Goal: Information Seeking & Learning: Find specific fact

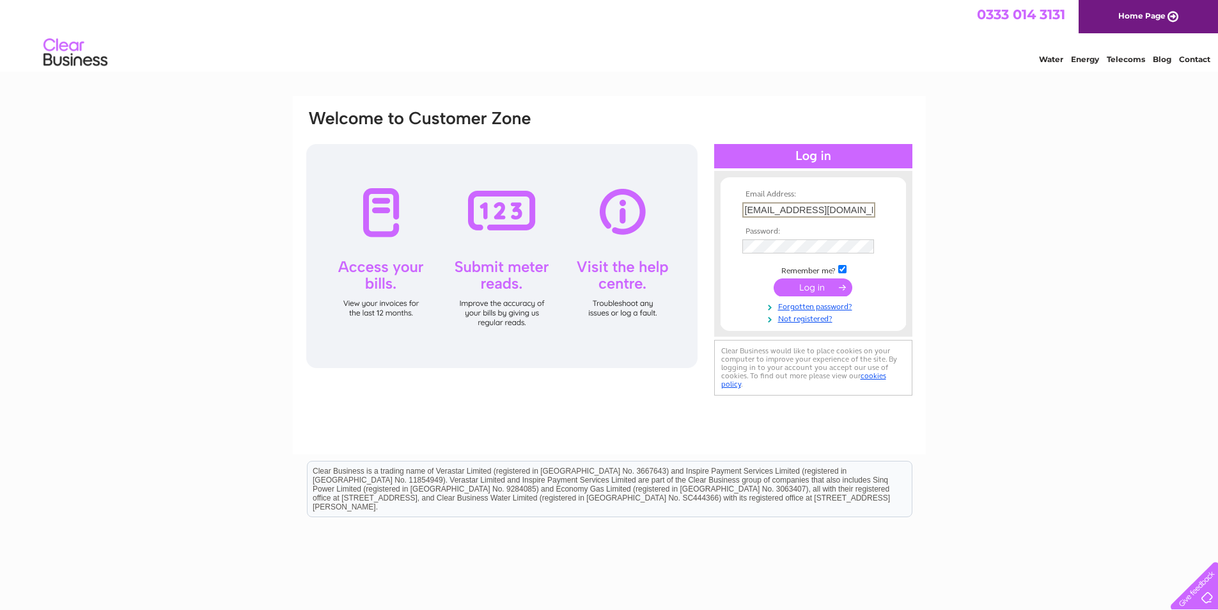
click at [811, 285] on input "submit" at bounding box center [813, 287] width 79 height 18
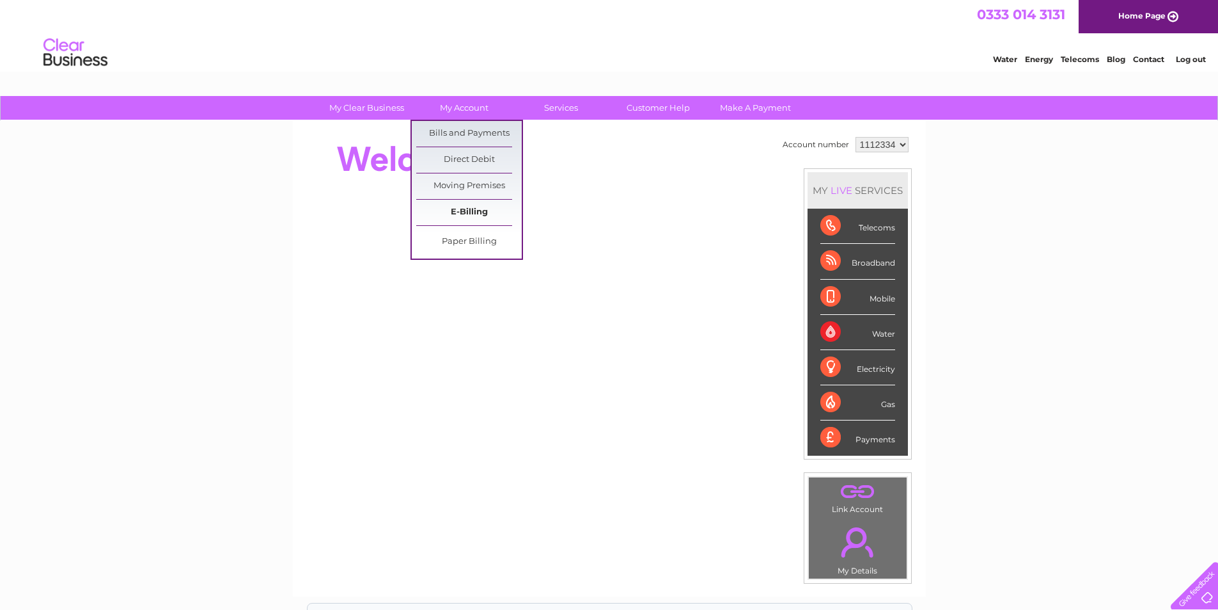
click at [473, 203] on link "E-Billing" at bounding box center [469, 213] width 106 height 26
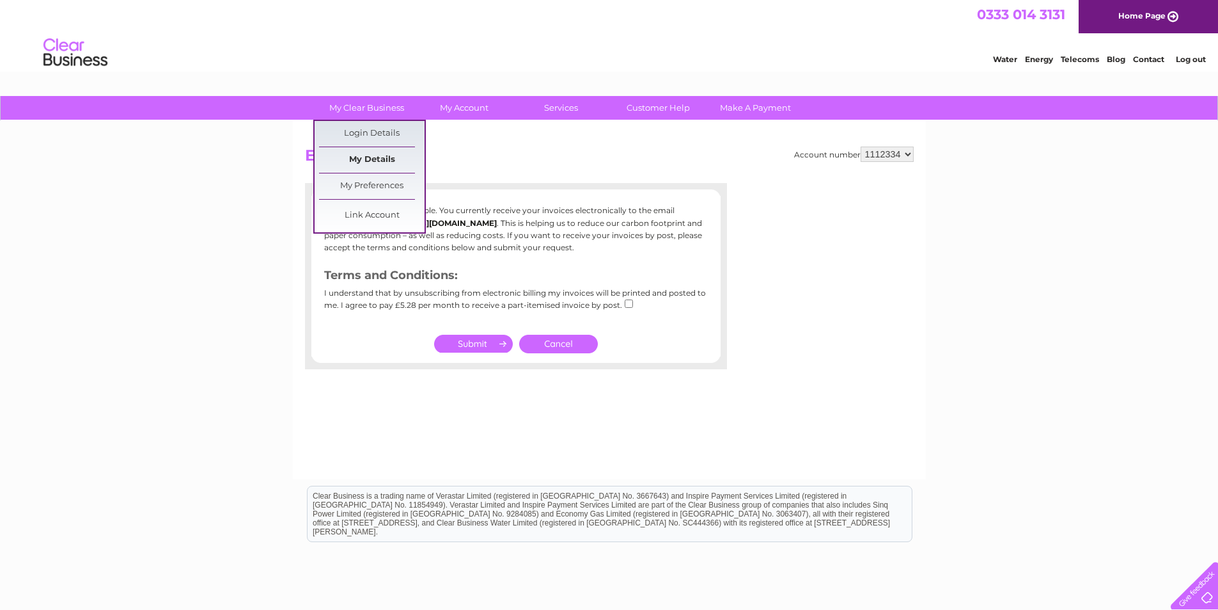
click at [371, 159] on link "My Details" at bounding box center [372, 160] width 106 height 26
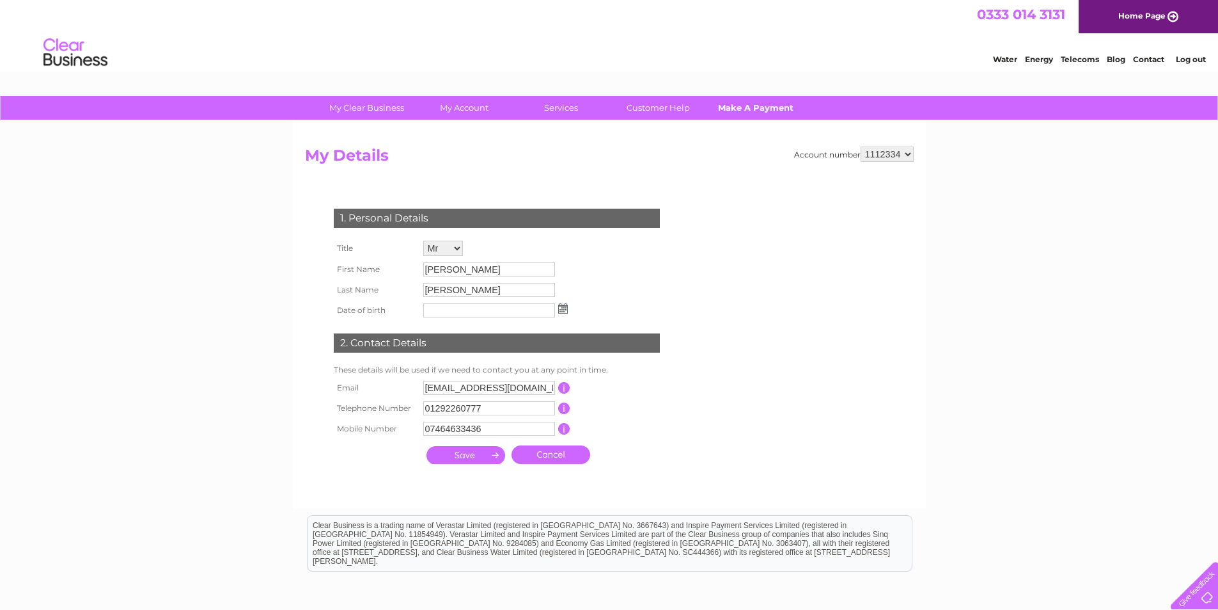
click at [760, 108] on link "Make A Payment" at bounding box center [756, 108] width 106 height 24
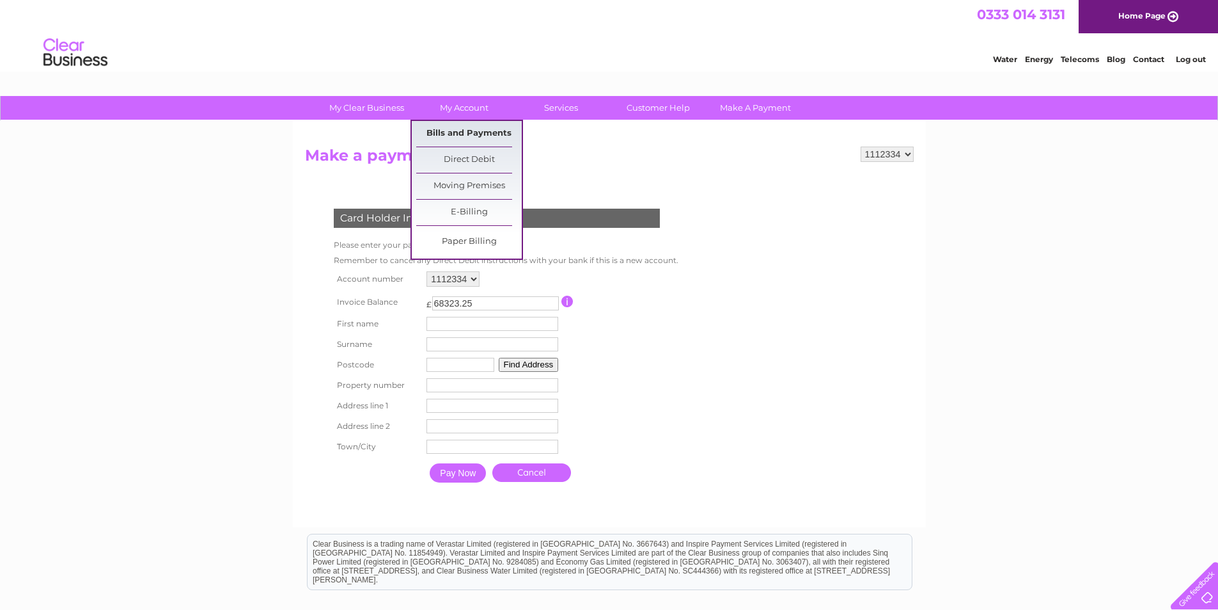
click at [466, 138] on link "Bills and Payments" at bounding box center [469, 134] width 106 height 26
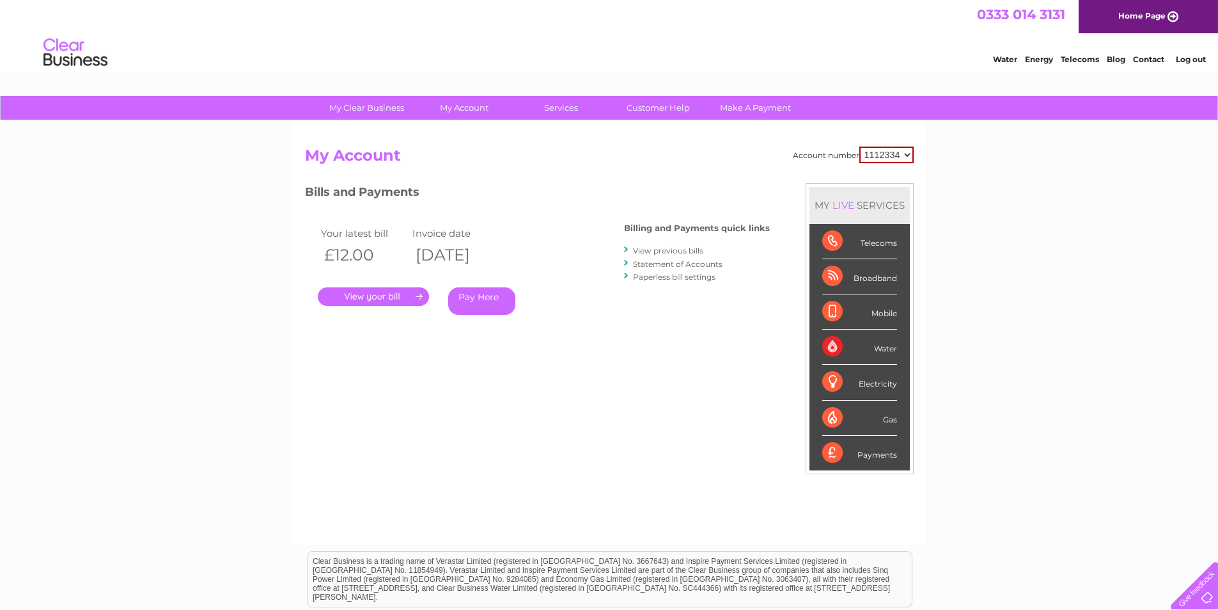
click at [405, 297] on link "." at bounding box center [373, 296] width 111 height 19
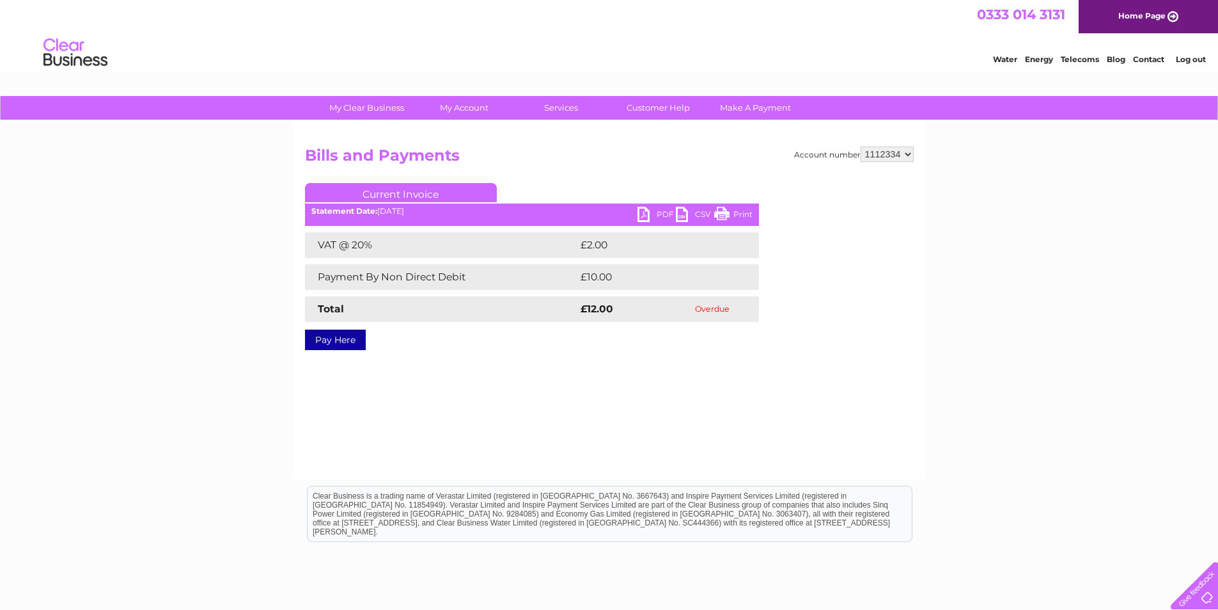
click at [645, 213] on link "PDF" at bounding box center [657, 216] width 38 height 19
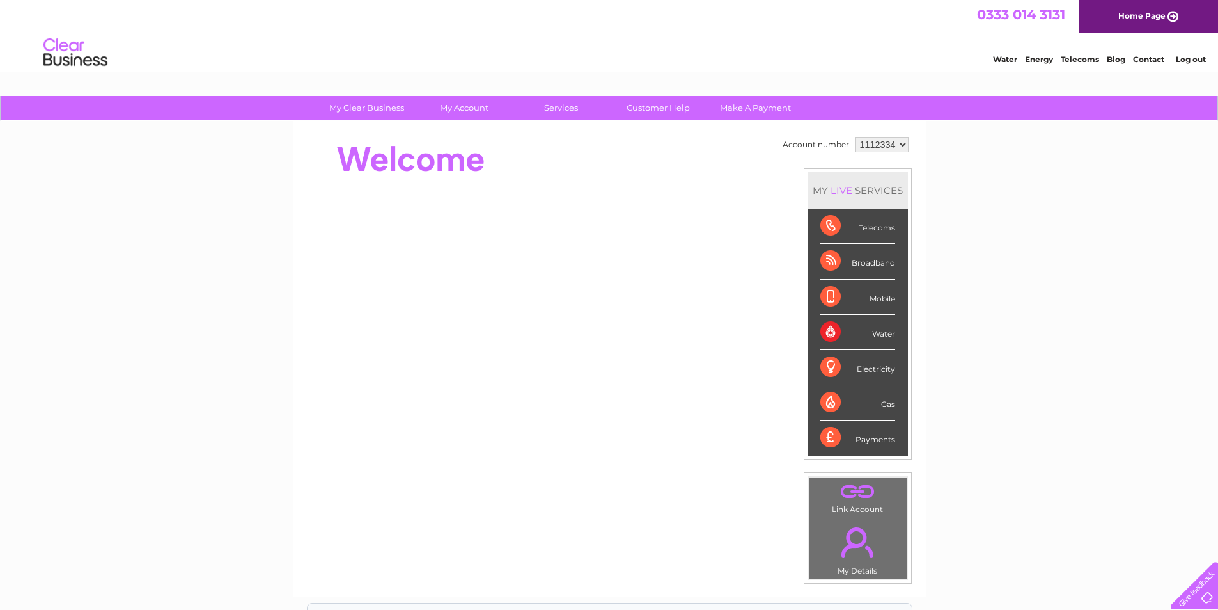
click at [1192, 61] on link "Log out" at bounding box center [1191, 59] width 30 height 10
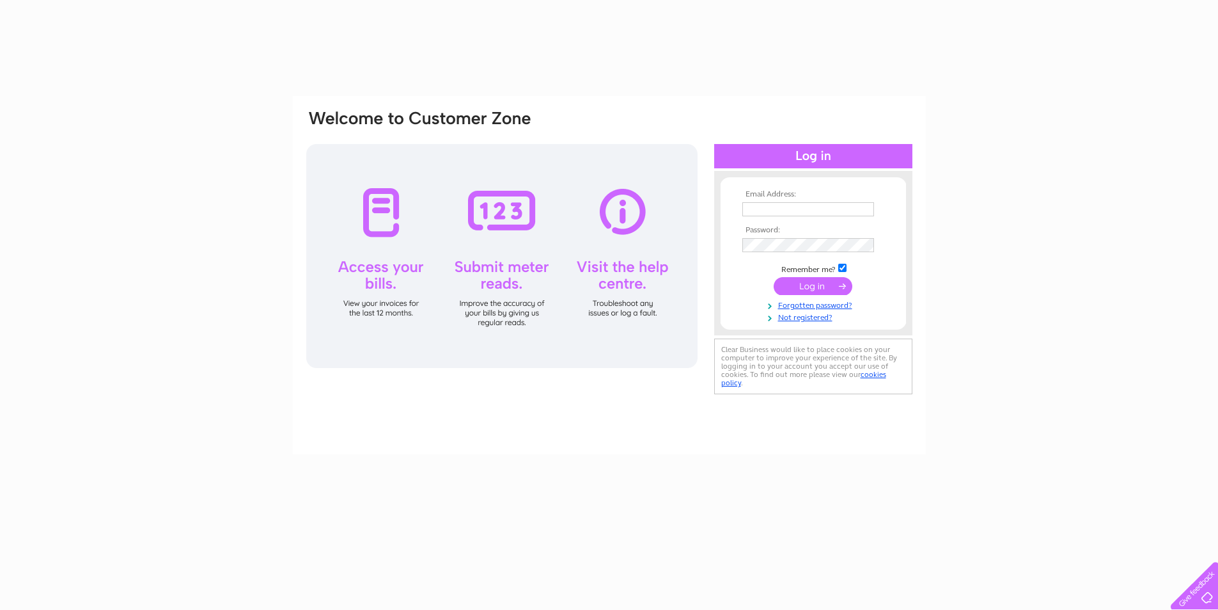
type input "Fraser@macintyres.me.uk"
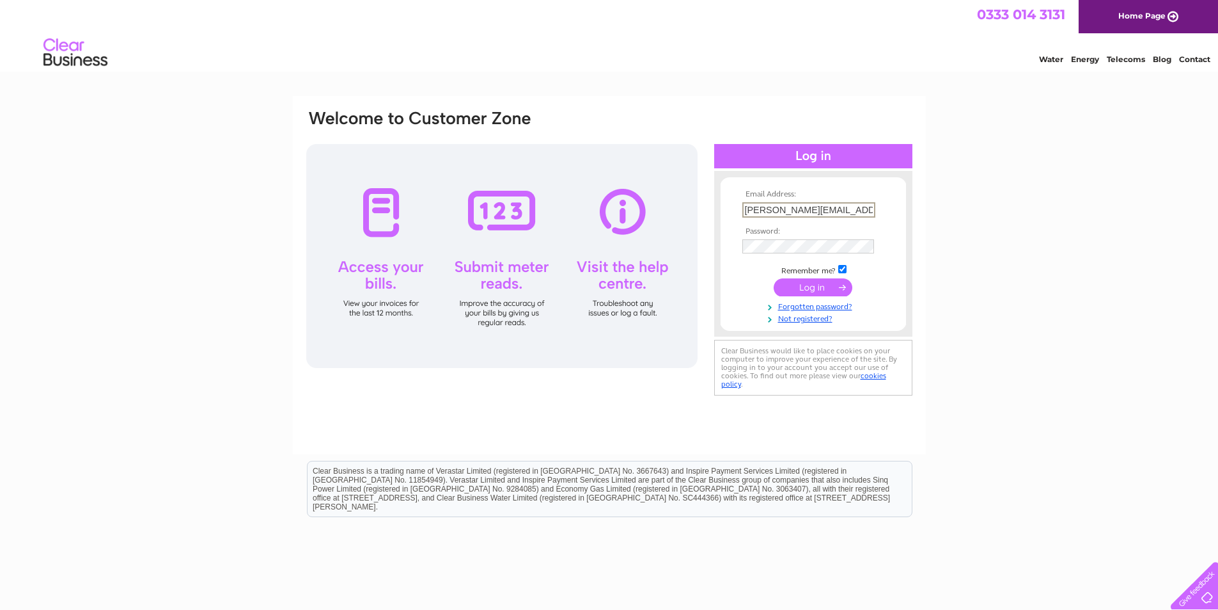
click at [802, 285] on input "submit" at bounding box center [813, 287] width 79 height 18
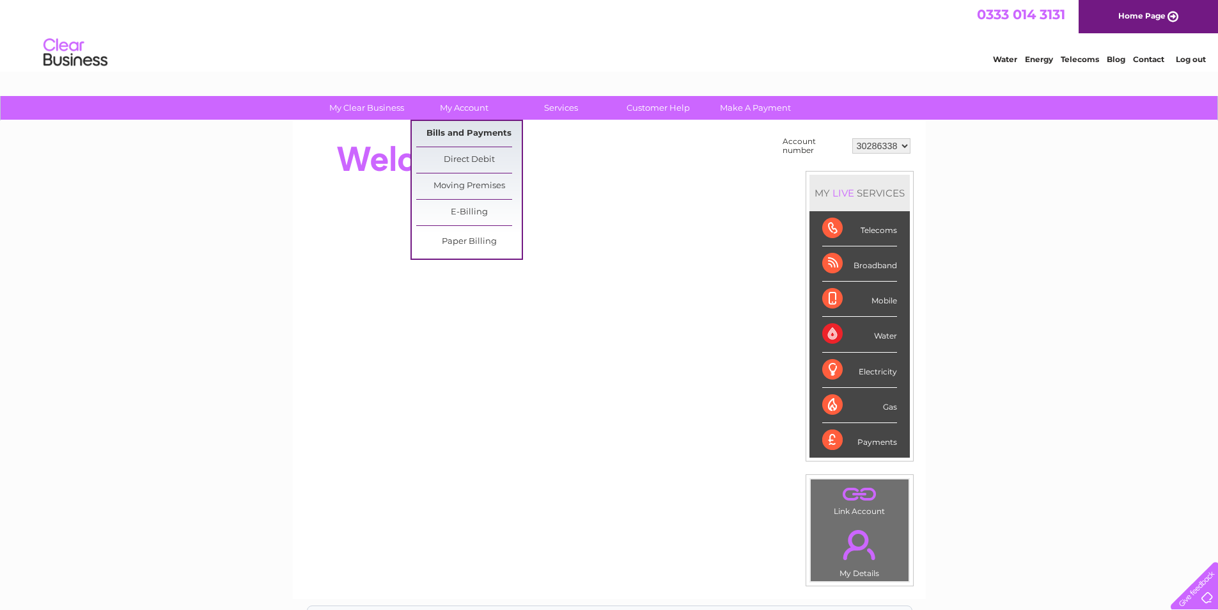
click at [475, 134] on link "Bills and Payments" at bounding box center [469, 134] width 106 height 26
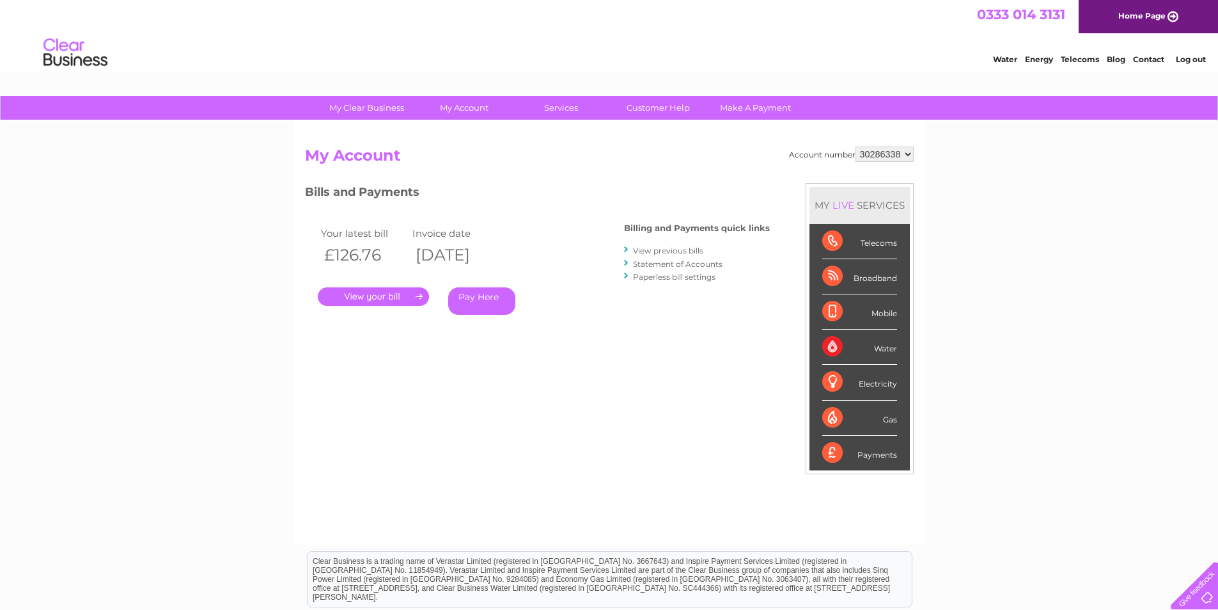
click at [407, 300] on link "." at bounding box center [373, 296] width 111 height 19
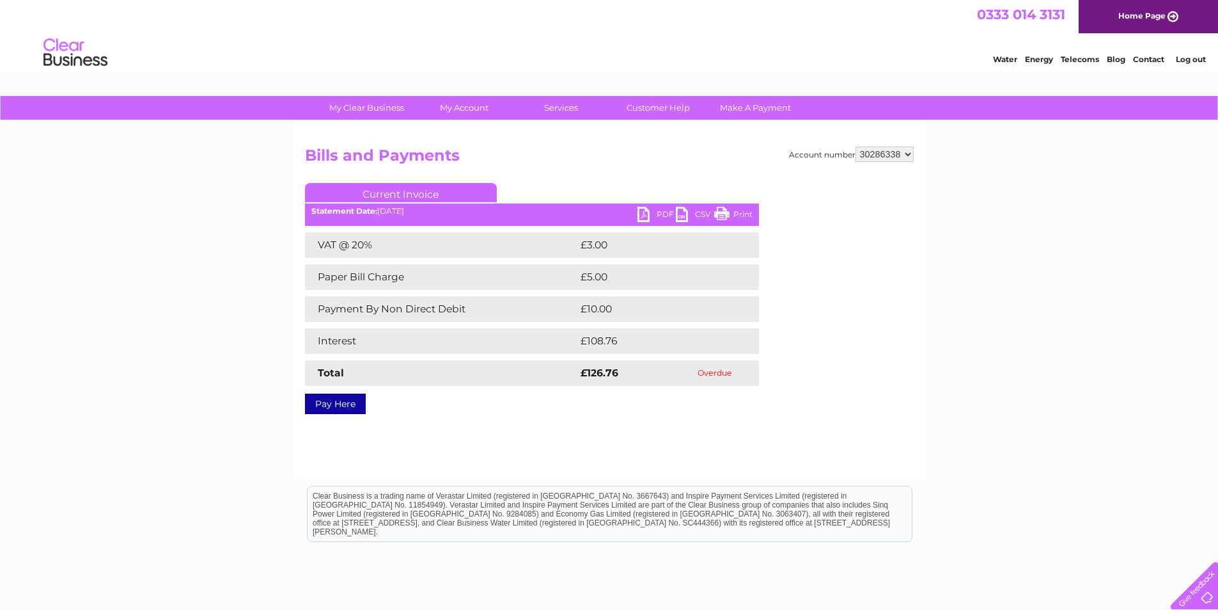
click at [646, 212] on link "PDF" at bounding box center [657, 216] width 38 height 19
drag, startPoint x: 1069, startPoint y: 177, endPoint x: 1070, endPoint y: 155, distance: 21.1
click at [1069, 177] on div "My Clear Business Login Details My Details My Preferences Link Account My Accou…" at bounding box center [609, 397] width 1218 height 602
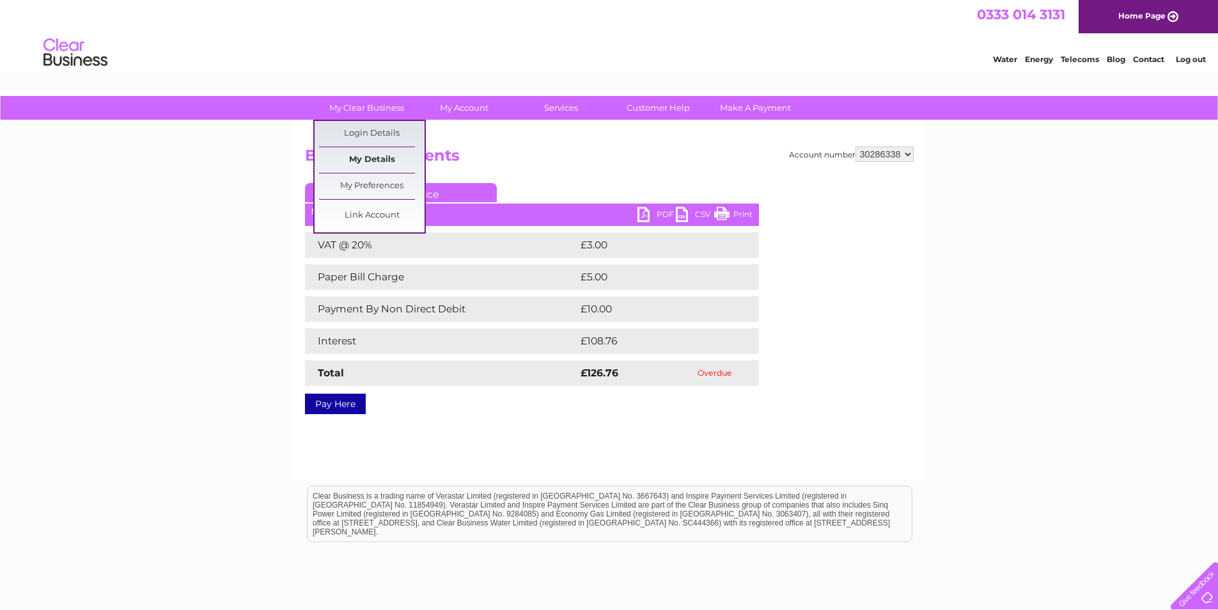
click at [362, 157] on link "My Details" at bounding box center [372, 160] width 106 height 26
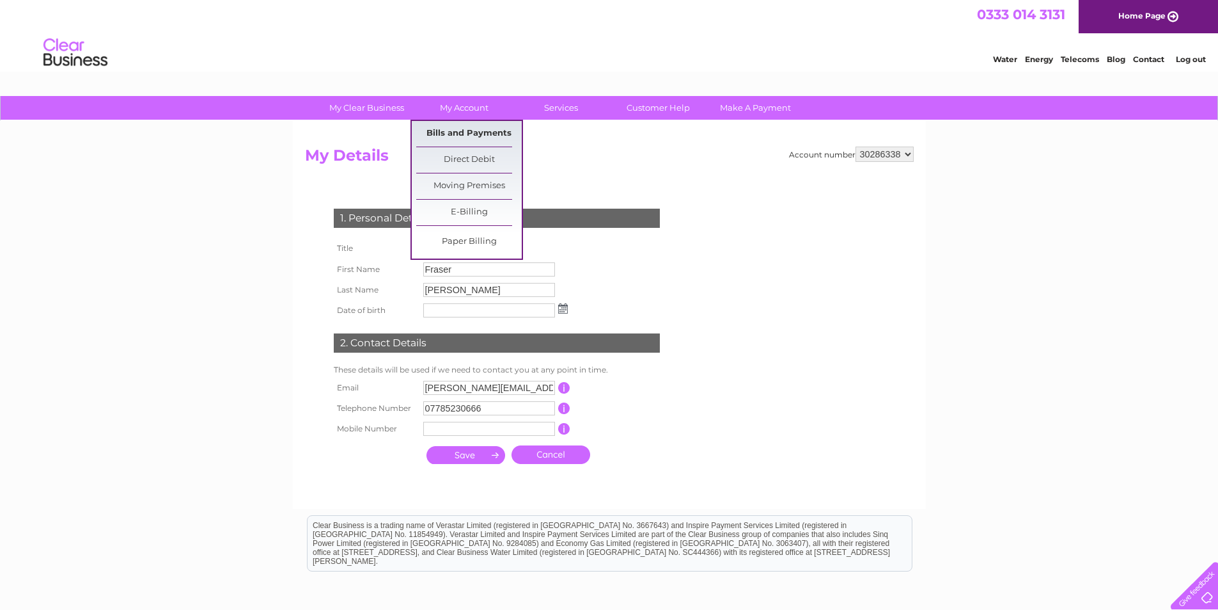
click at [469, 133] on link "Bills and Payments" at bounding box center [469, 134] width 106 height 26
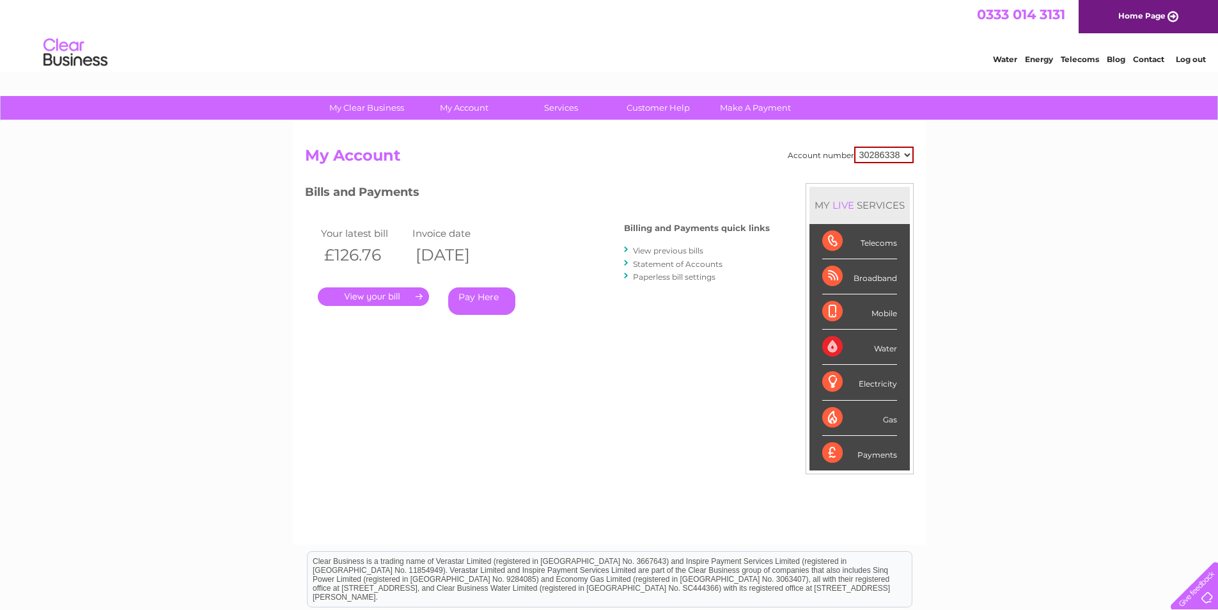
click at [669, 253] on link "View previous bills" at bounding box center [668, 251] width 70 height 10
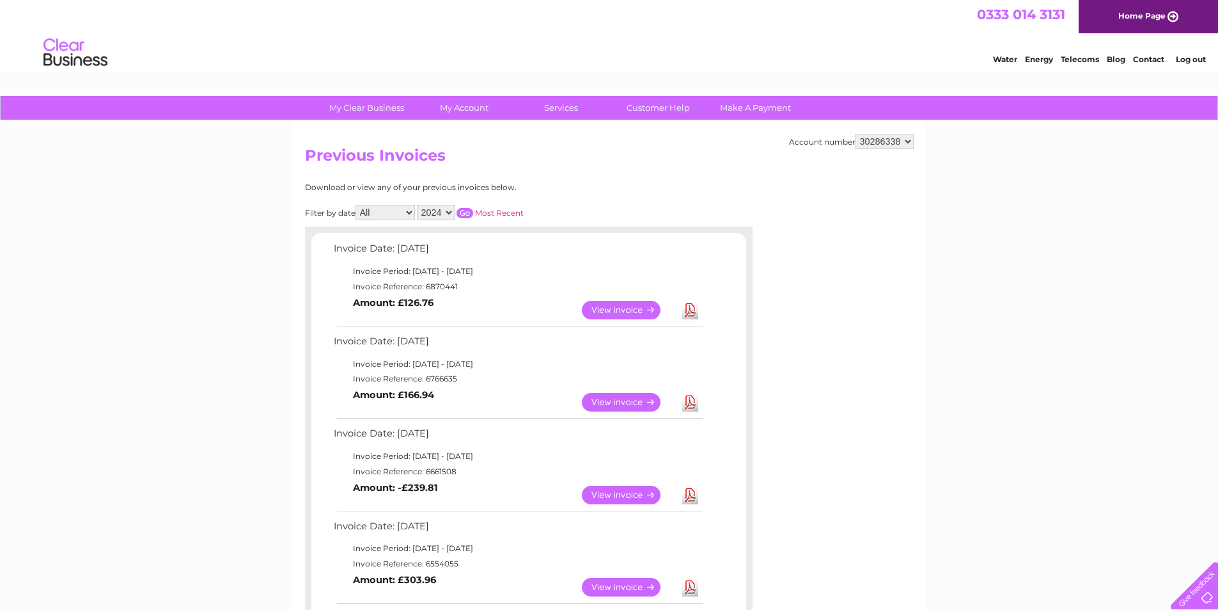
click at [888, 142] on select "30286338" at bounding box center [885, 141] width 58 height 15
click at [376, 213] on select "All January February March April May June July August November December" at bounding box center [385, 212] width 59 height 15
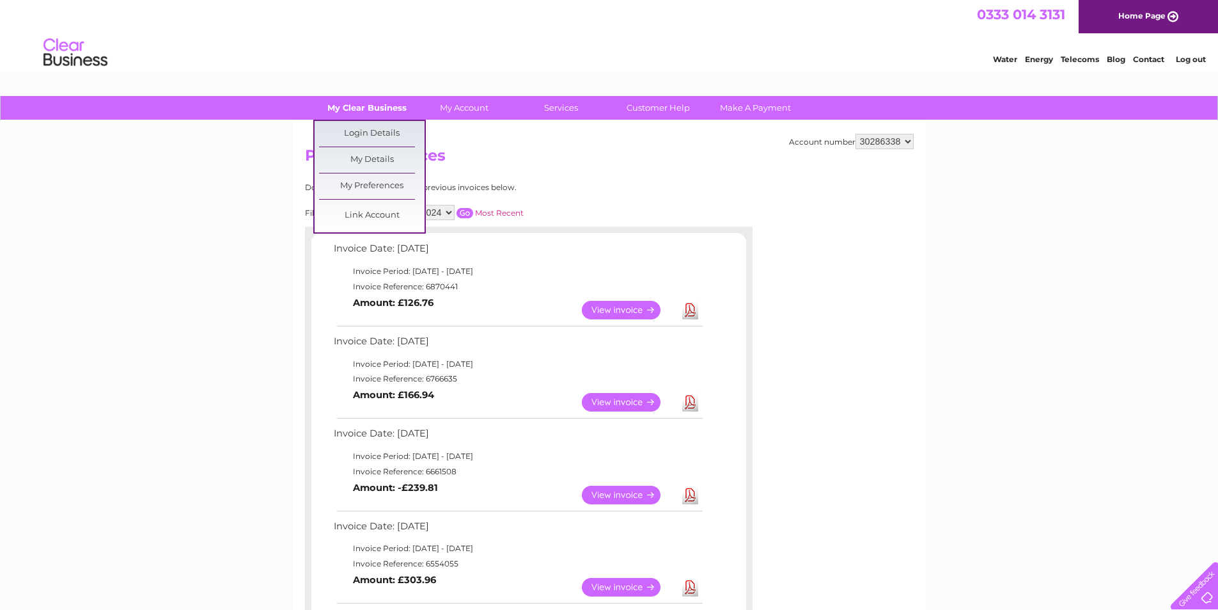
click at [365, 114] on link "My Clear Business" at bounding box center [367, 108] width 106 height 24
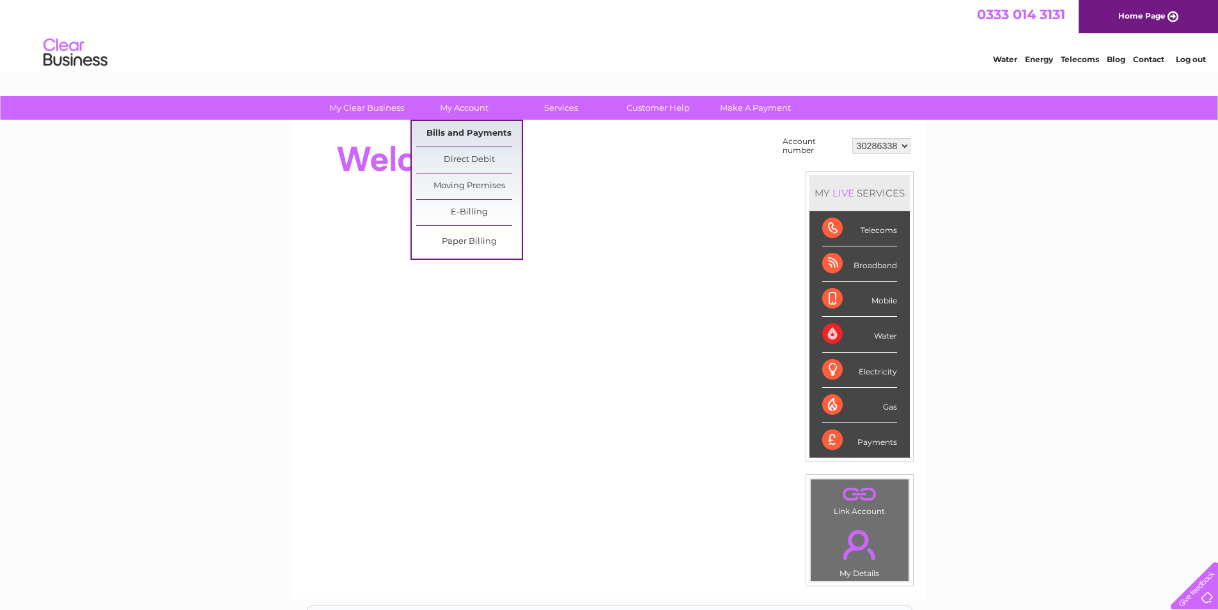
click at [454, 132] on link "Bills and Payments" at bounding box center [469, 134] width 106 height 26
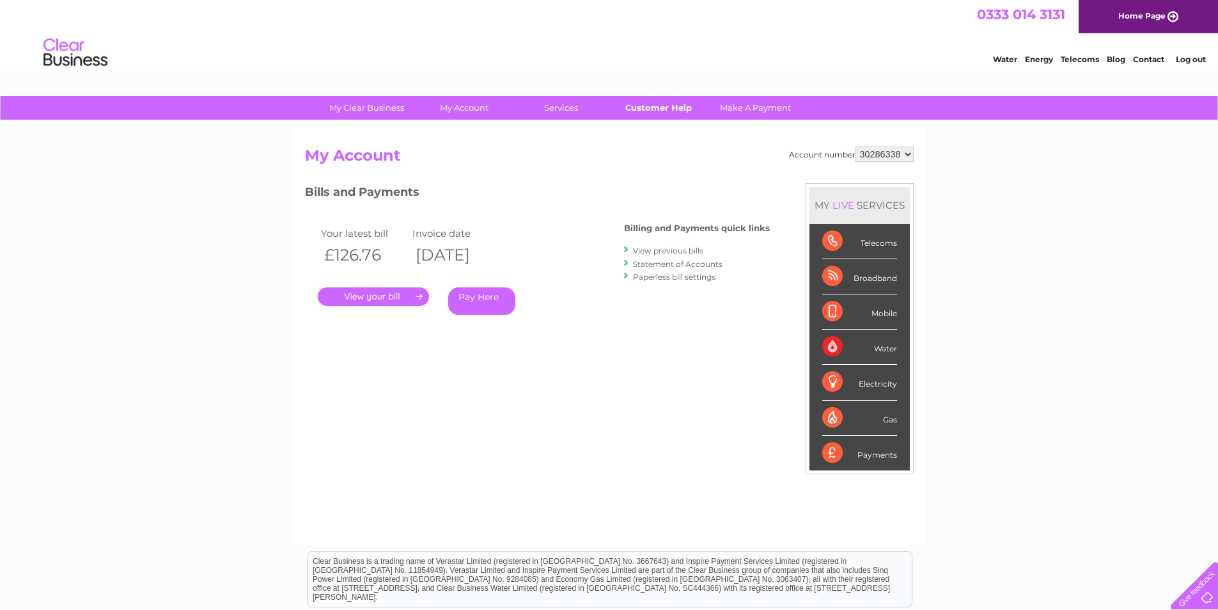
click at [641, 118] on link "Customer Help" at bounding box center [659, 108] width 106 height 24
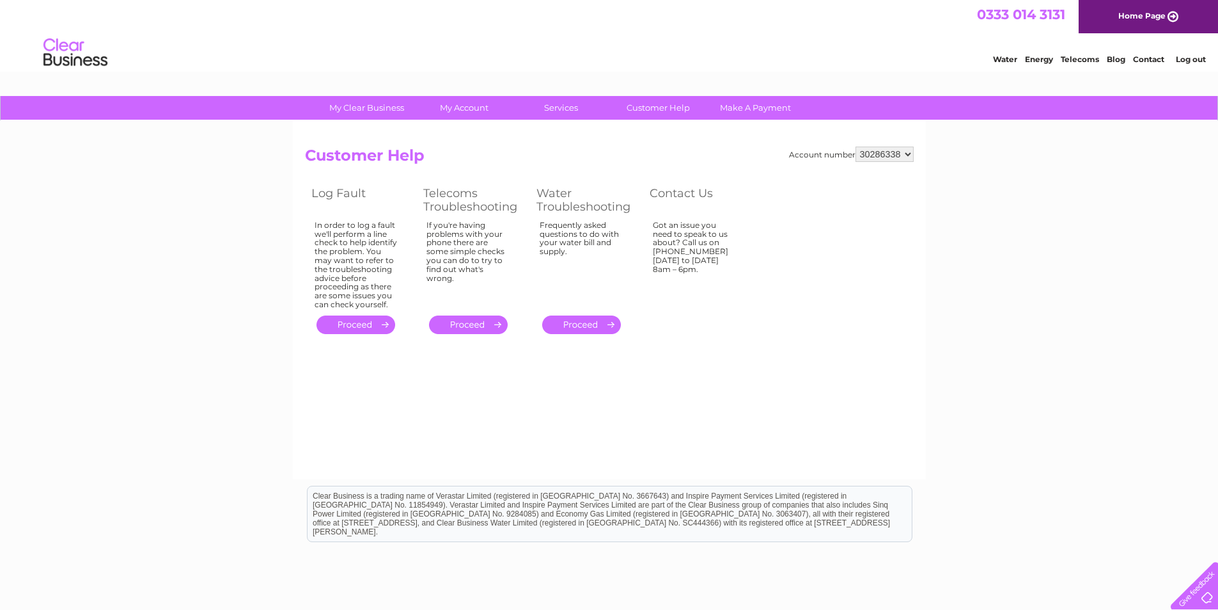
click at [600, 322] on link "." at bounding box center [581, 324] width 79 height 19
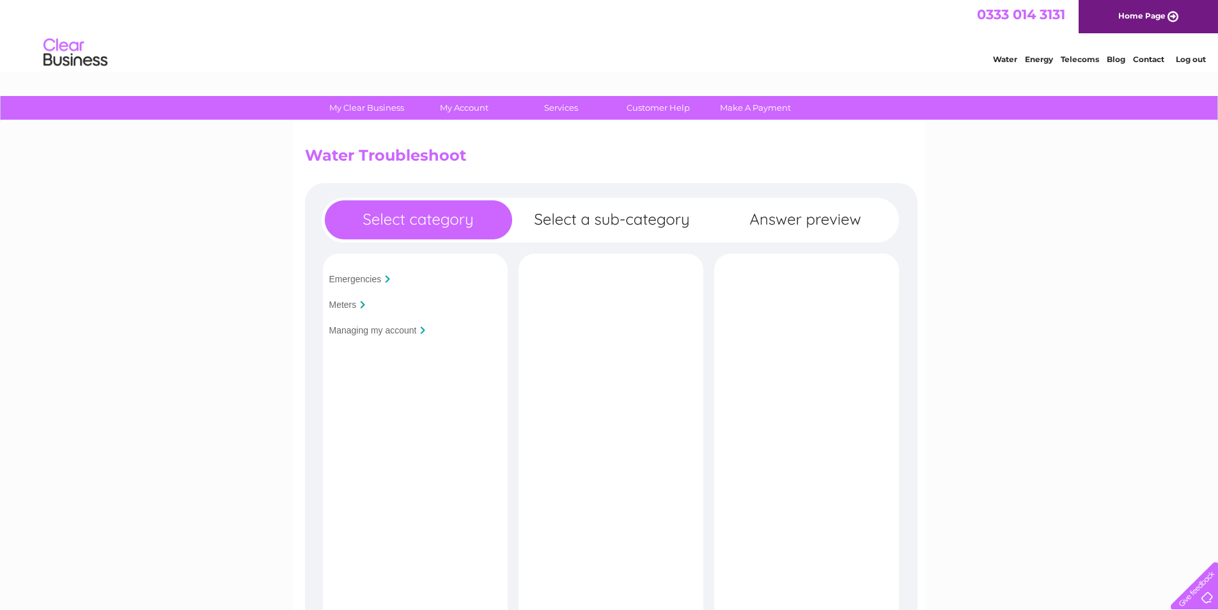
click at [398, 328] on input "Managing my account" at bounding box center [373, 330] width 88 height 10
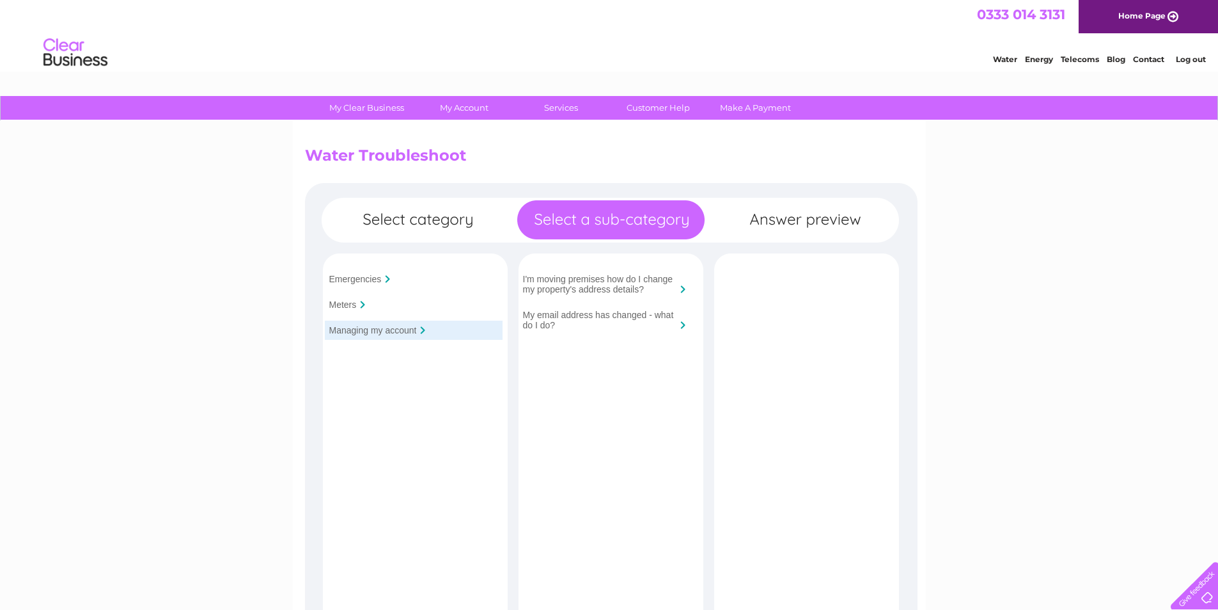
click at [800, 219] on div "Emergencies Meters Managing my account Is your premises flooded?" at bounding box center [611, 480] width 613 height 595
click at [376, 279] on input "Emergencies" at bounding box center [355, 279] width 52 height 10
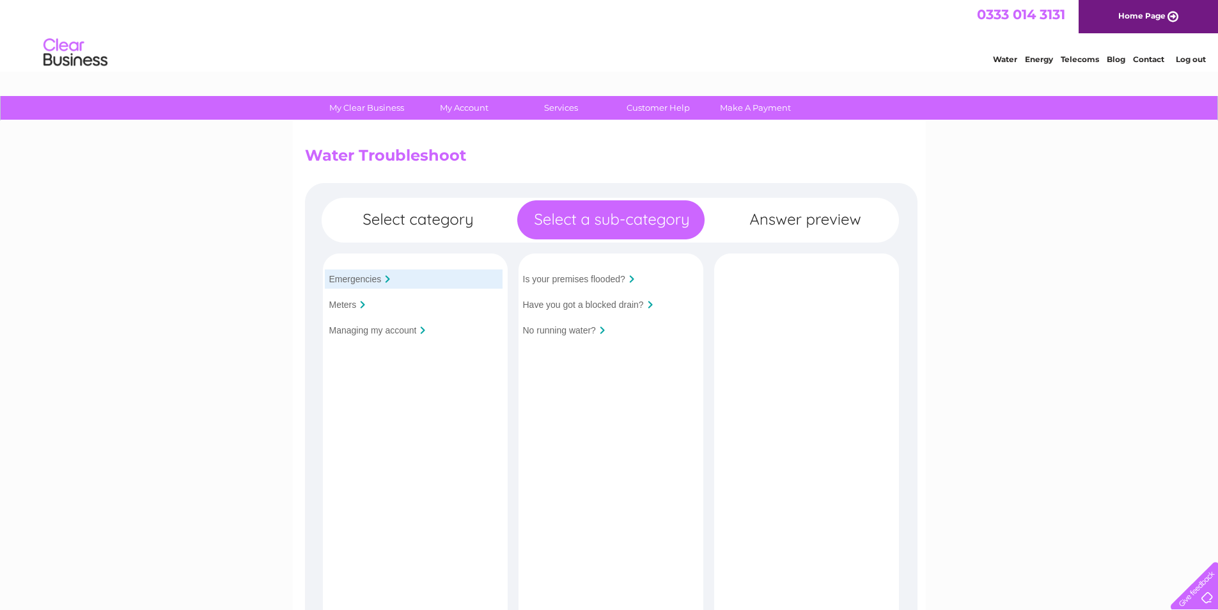
click at [352, 304] on input "Meters" at bounding box center [343, 304] width 28 height 10
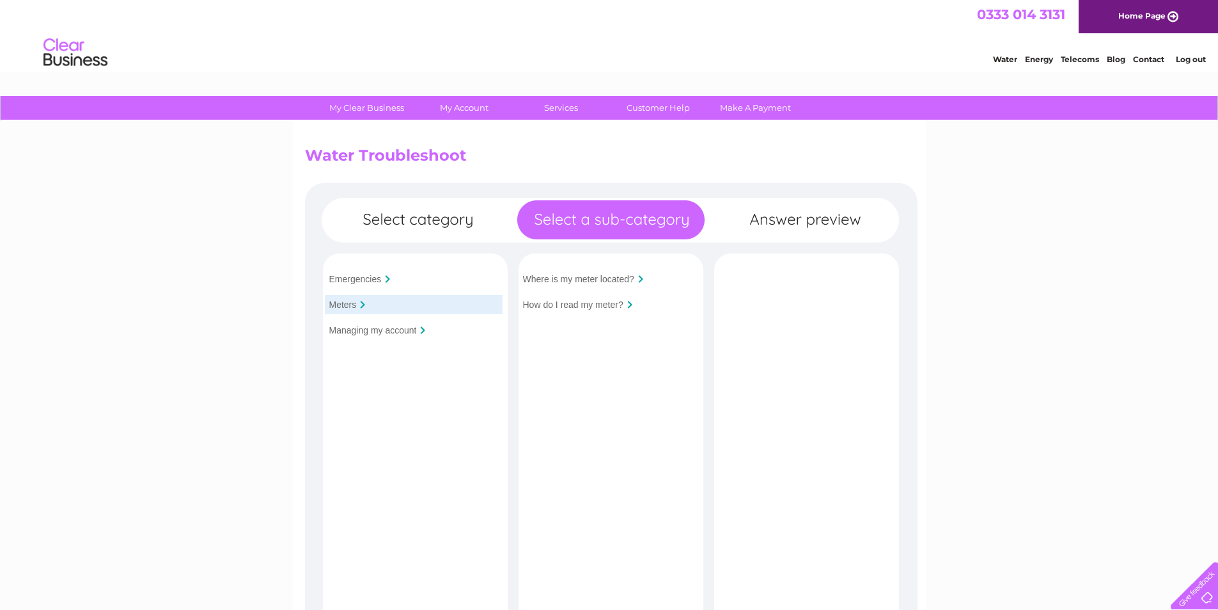
click at [587, 274] on input "Where is my meter located?" at bounding box center [578, 279] width 111 height 10
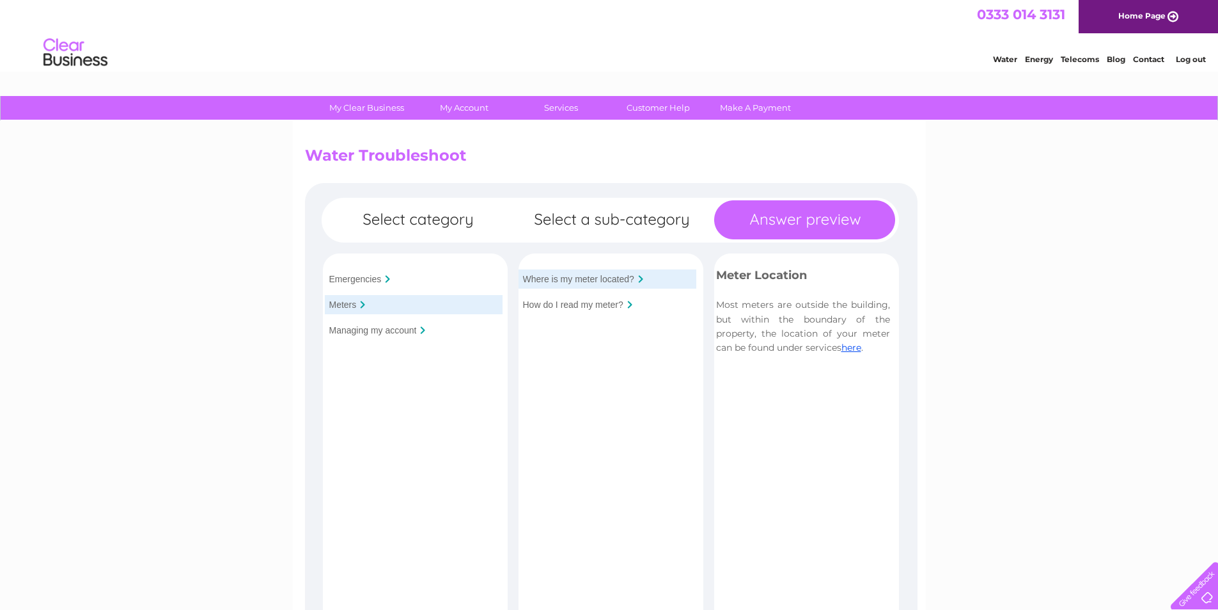
drag, startPoint x: 742, startPoint y: 305, endPoint x: 806, endPoint y: 355, distance: 81.1
click at [812, 348] on p "Most meters are outside the building, but within the boundary of the property, …" at bounding box center [803, 326] width 174 height 58
click at [806, 355] on div "Emergency If outside our business hours, you have flooding, a blocked sewer or …" at bounding box center [803, 316] width 194 height 101
click at [850, 348] on link "here" at bounding box center [852, 348] width 20 height 12
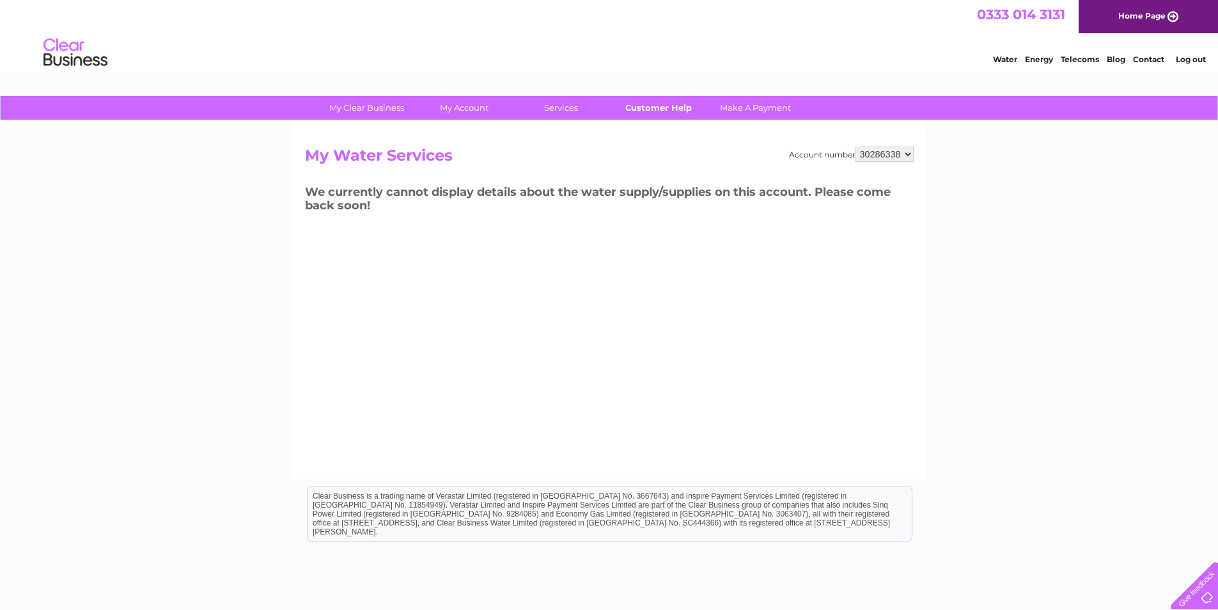
click at [659, 108] on link "Customer Help" at bounding box center [659, 108] width 106 height 24
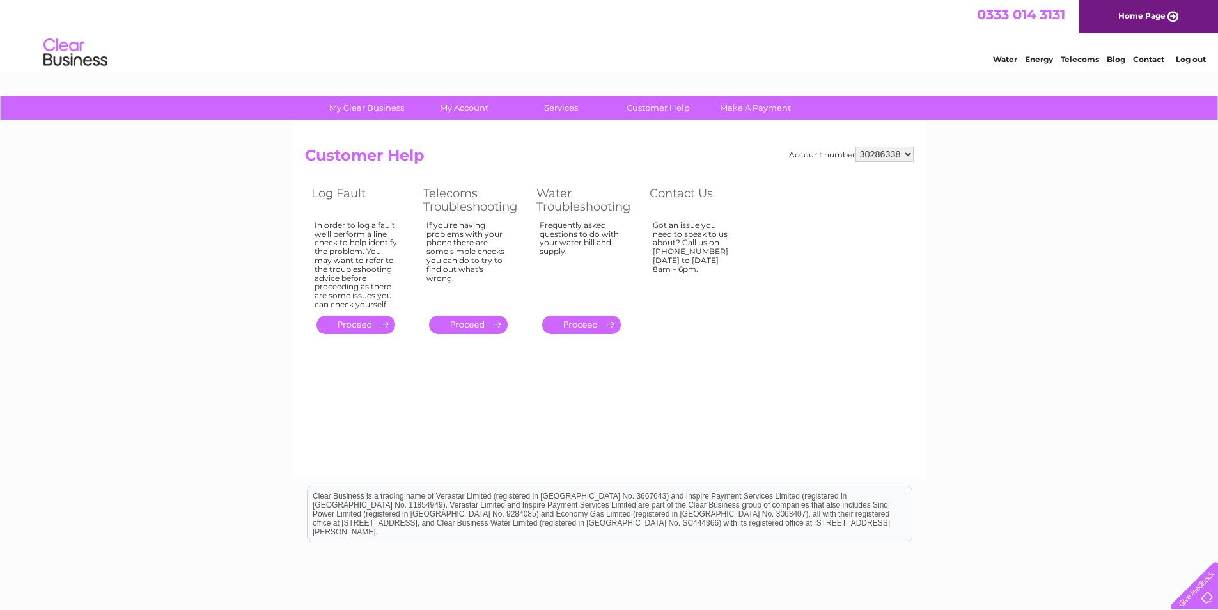
click at [205, 280] on div "My Clear Business Login Details My Details My Preferences Link Account My Accou…" at bounding box center [609, 397] width 1218 height 602
